Goal: Task Accomplishment & Management: Use online tool/utility

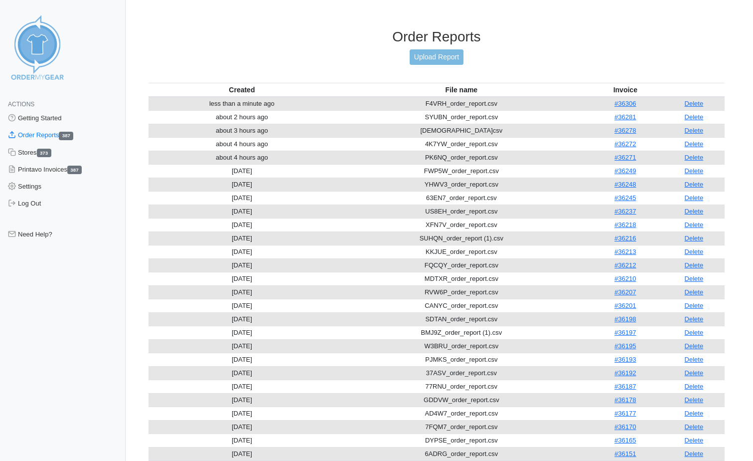
click at [425, 59] on link "Upload Report" at bounding box center [437, 56] width 54 height 15
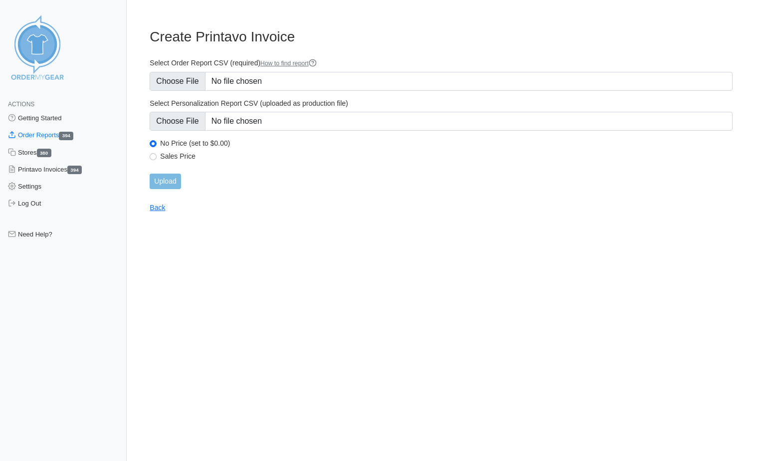
type input "C:\fakepath\7UYSS_order_report.csv"
click at [169, 179] on input "Upload" at bounding box center [165, 180] width 31 height 15
